Goal: Task Accomplishment & Management: Manage account settings

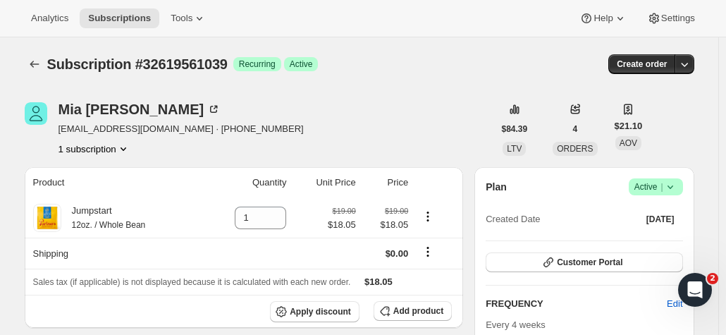
click at [677, 187] on icon at bounding box center [670, 187] width 14 height 14
click at [643, 215] on span "Pause subscription" at bounding box center [659, 214] width 78 height 11
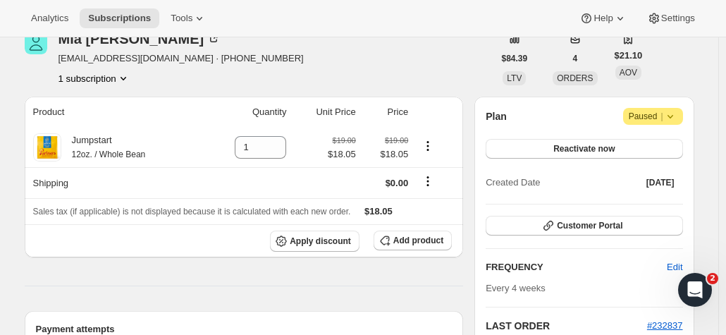
scroll to position [137, 0]
